Goal: Task Accomplishment & Management: Use online tool/utility

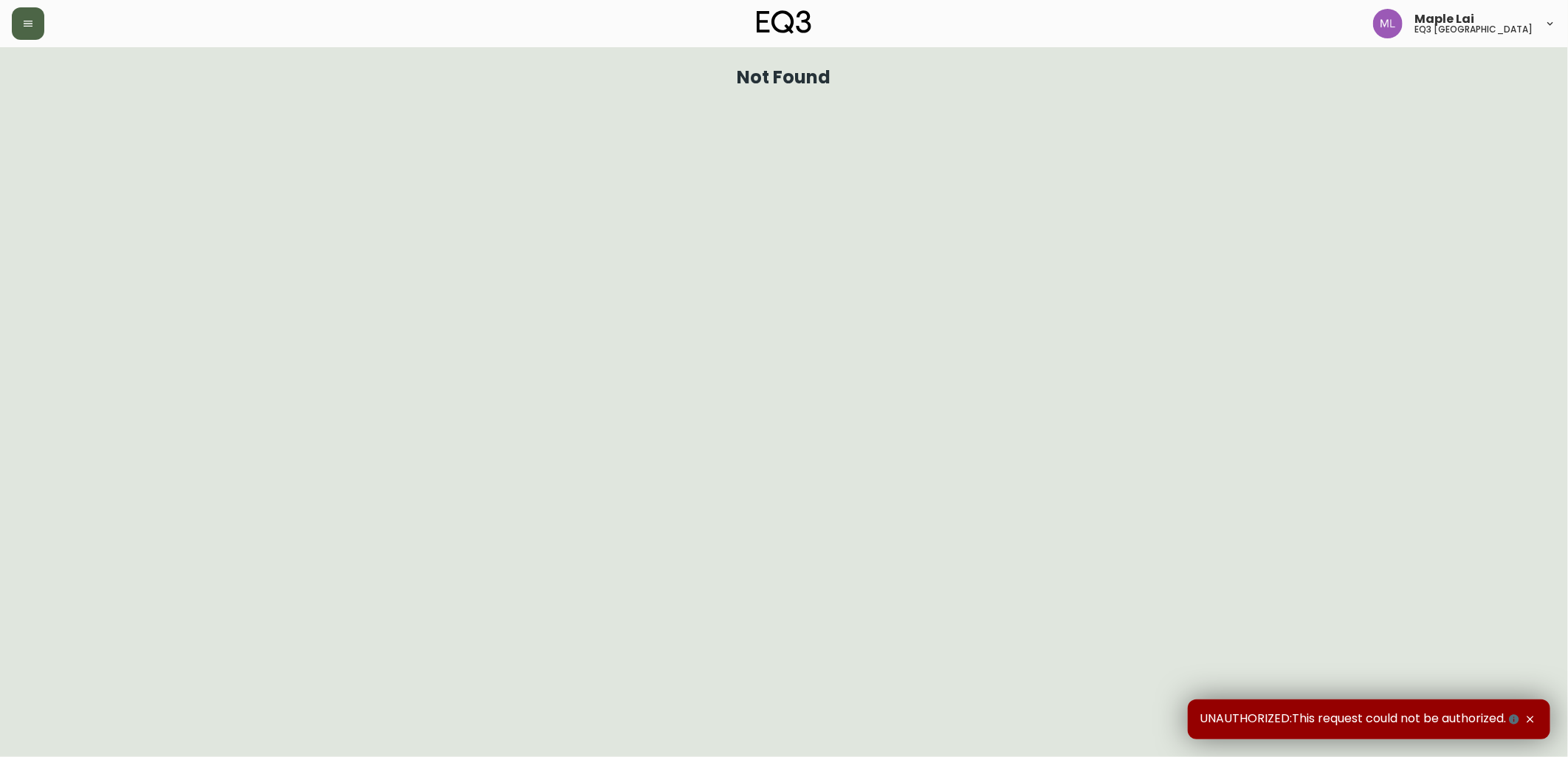
click at [31, 19] on icon "button" at bounding box center [28, 24] width 12 height 12
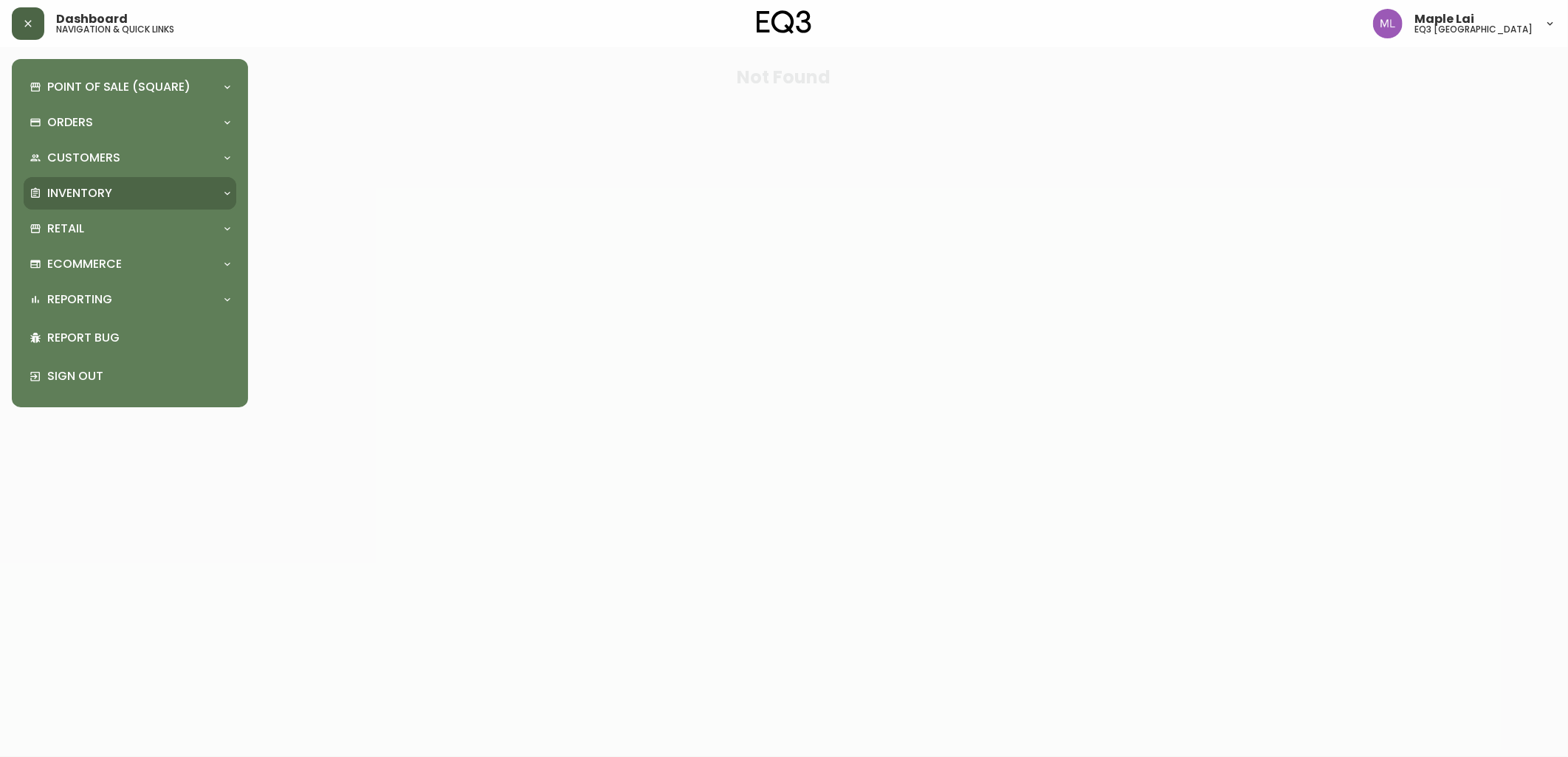
click at [151, 205] on div "Inventory" at bounding box center [130, 193] width 213 height 32
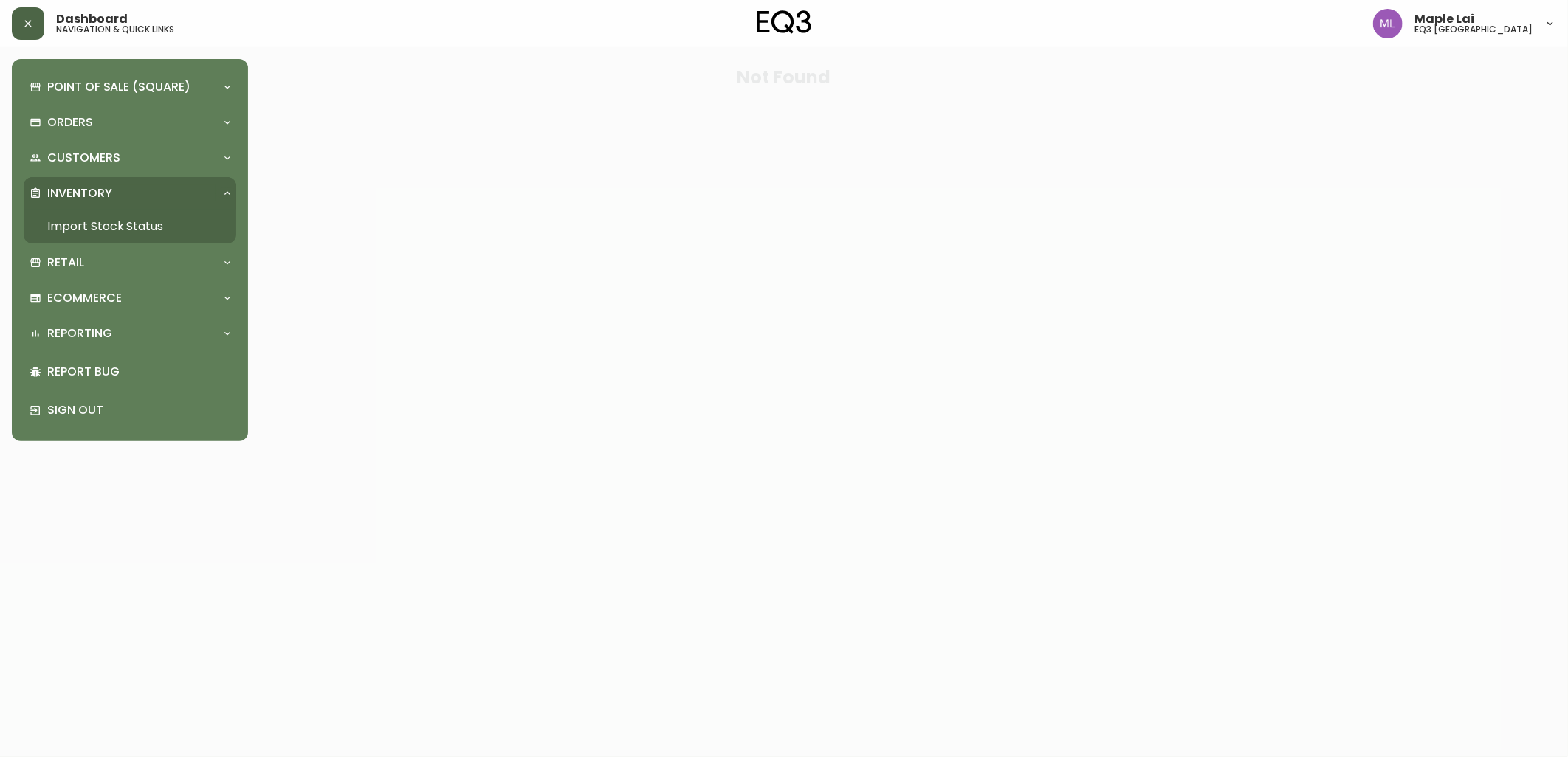
drag, startPoint x: 93, startPoint y: 223, endPoint x: 99, endPoint y: 226, distance: 6.7
click at [93, 223] on link "Import Stock Status" at bounding box center [130, 226] width 213 height 34
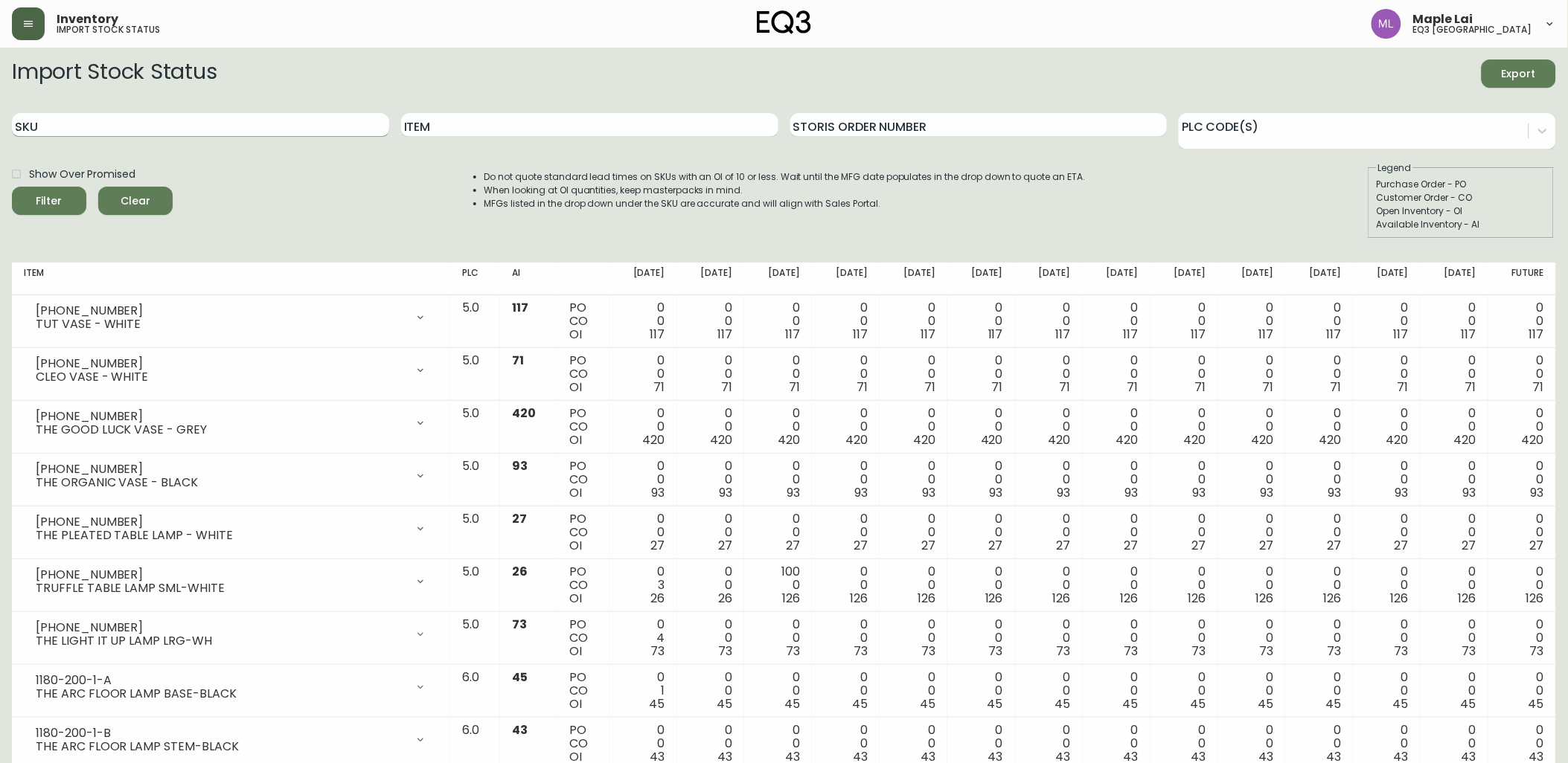
click at [199, 124] on input "SKU" at bounding box center [200, 125] width 377 height 24
paste input "[PHONE_NUMBER]"
click at [12, 187] on button "Filter" at bounding box center [49, 201] width 75 height 28
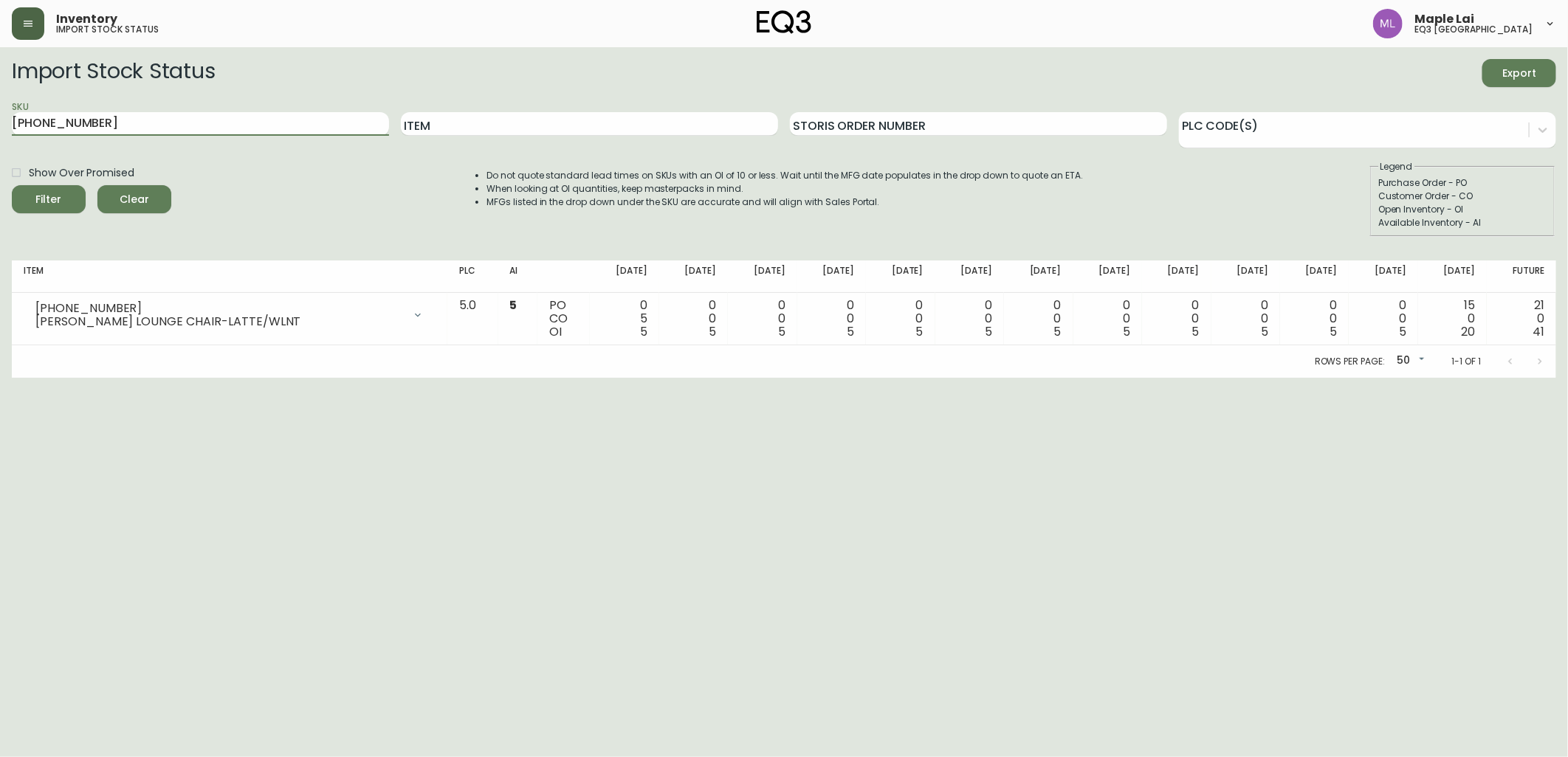
drag, startPoint x: 128, startPoint y: 123, endPoint x: -3, endPoint y: 104, distance: 132.4
click at [0, 104] on html "Inventory import stock status Maple Lai eq3 [GEOGRAPHIC_DATA] Import Stock Stat…" at bounding box center [784, 189] width 1568 height 378
paste input "223"
type input "[PHONE_NUMBER]"
click at [12, 186] on button "Filter" at bounding box center [49, 199] width 74 height 28
